Goal: Task Accomplishment & Management: Complete application form

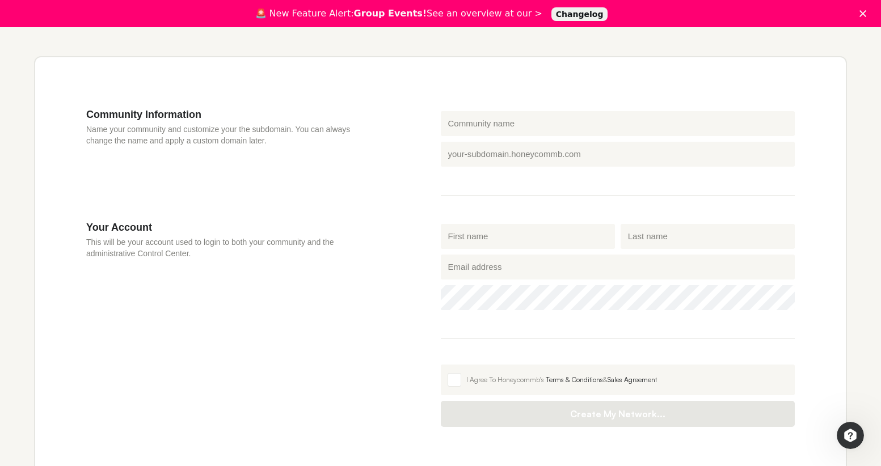
scroll to position [321, 0]
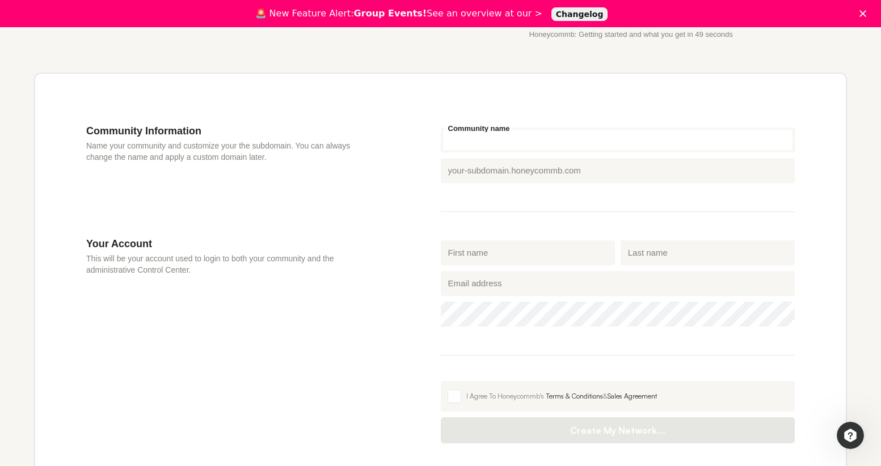
click at [491, 151] on input "Community name" at bounding box center [618, 140] width 354 height 25
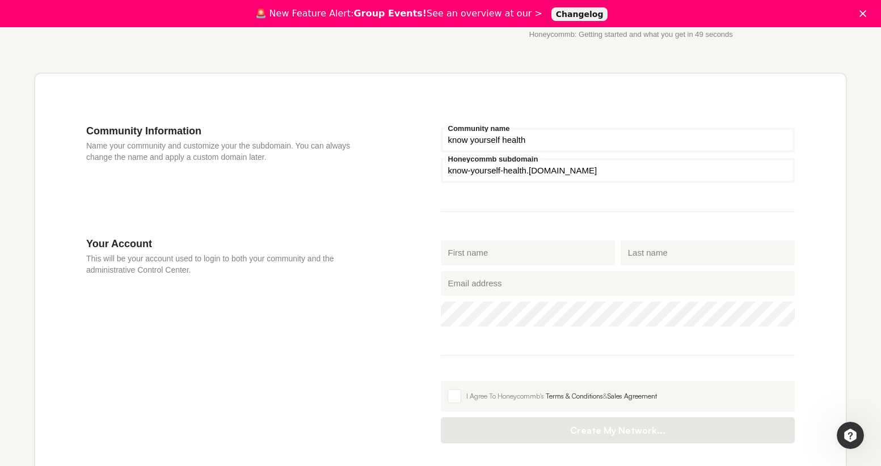
type input "know yourself health"
click at [495, 209] on fieldset "know yourself health Community name Honeycommb subdomain know-yourself-health .…" at bounding box center [618, 168] width 354 height 87
click at [565, 251] on input "First name" at bounding box center [528, 252] width 174 height 25
type input "[PERSON_NAME]"
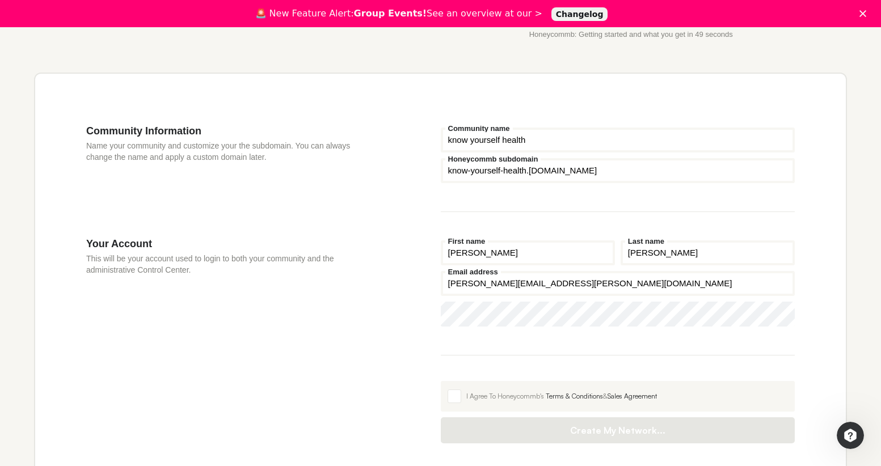
click at [553, 291] on input "[PERSON_NAME][EMAIL_ADDRESS][PERSON_NAME][DOMAIN_NAME]" at bounding box center [618, 283] width 354 height 25
drag, startPoint x: 571, startPoint y: 283, endPoint x: 472, endPoint y: 288, distance: 98.2
click at [472, 288] on input "[PERSON_NAME][EMAIL_ADDRESS][PERSON_NAME][DOMAIN_NAME]" at bounding box center [618, 283] width 354 height 25
type input "[PERSON_NAME][EMAIL_ADDRESS][DOMAIN_NAME]"
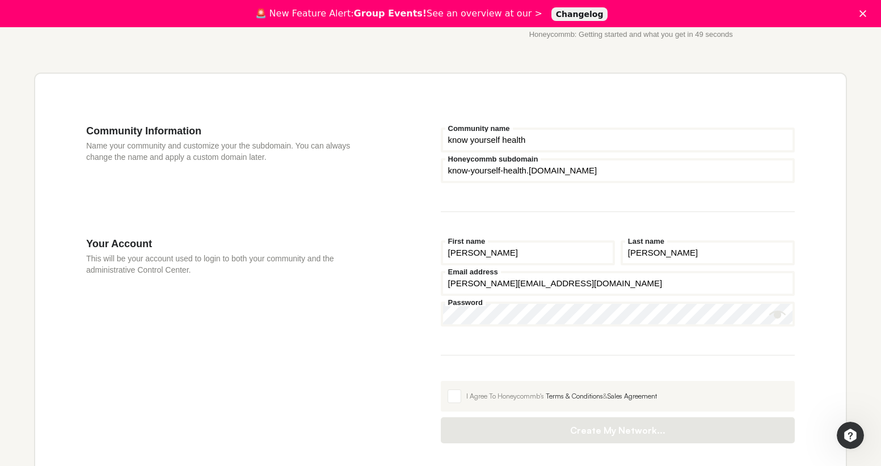
click at [588, 360] on div "[PERSON_NAME] First name [PERSON_NAME] Last name [PERSON_NAME][EMAIL_ADDRESS][D…" at bounding box center [618, 341] width 354 height 206
click at [460, 397] on span at bounding box center [454, 397] width 14 height 14
click at [441, 381] on input "I Agree To Honeycommb's Terms & Conditions & Sales Agreement" at bounding box center [441, 381] width 0 height 0
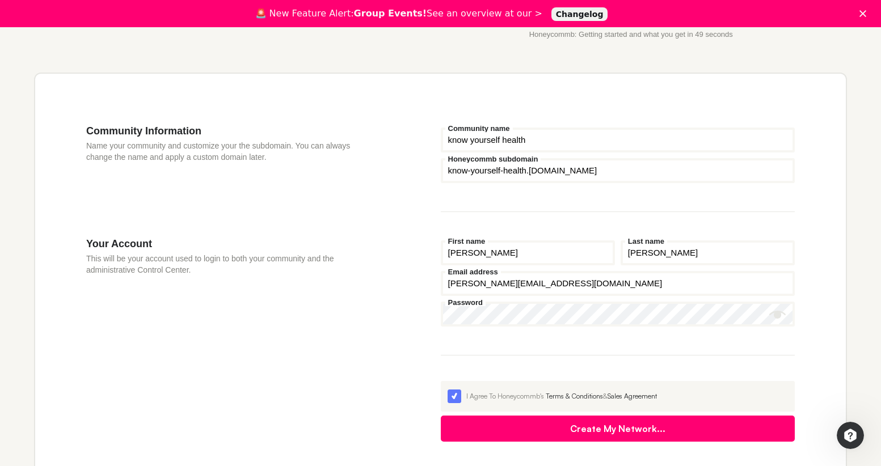
click at [510, 428] on button "Create My Network..." at bounding box center [618, 429] width 354 height 26
